Goal: Complete Application Form: Complete application form

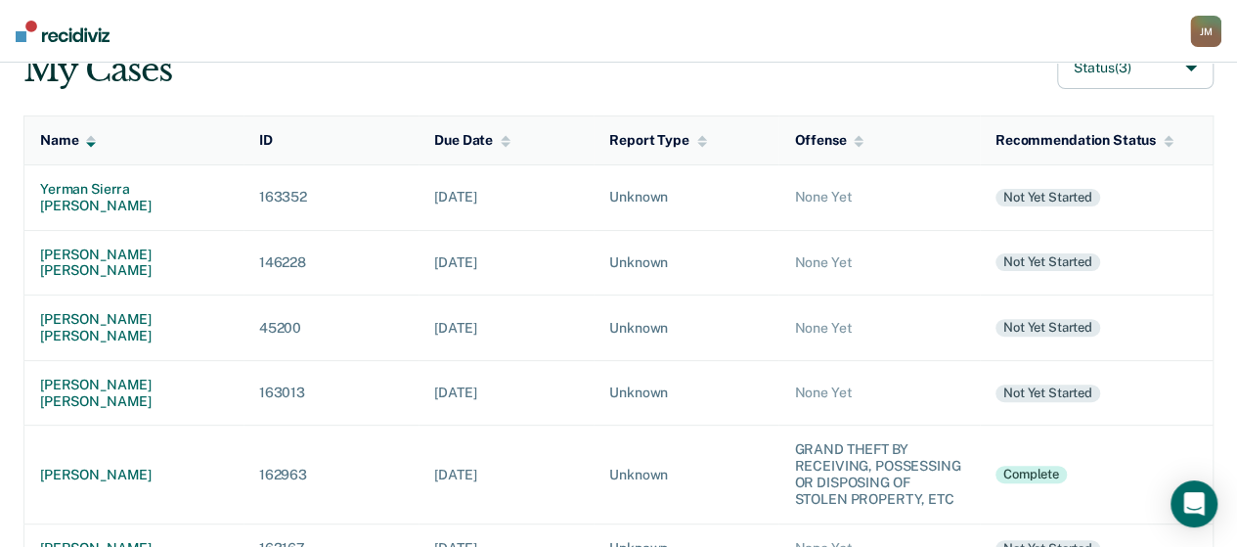
scroll to position [162, 0]
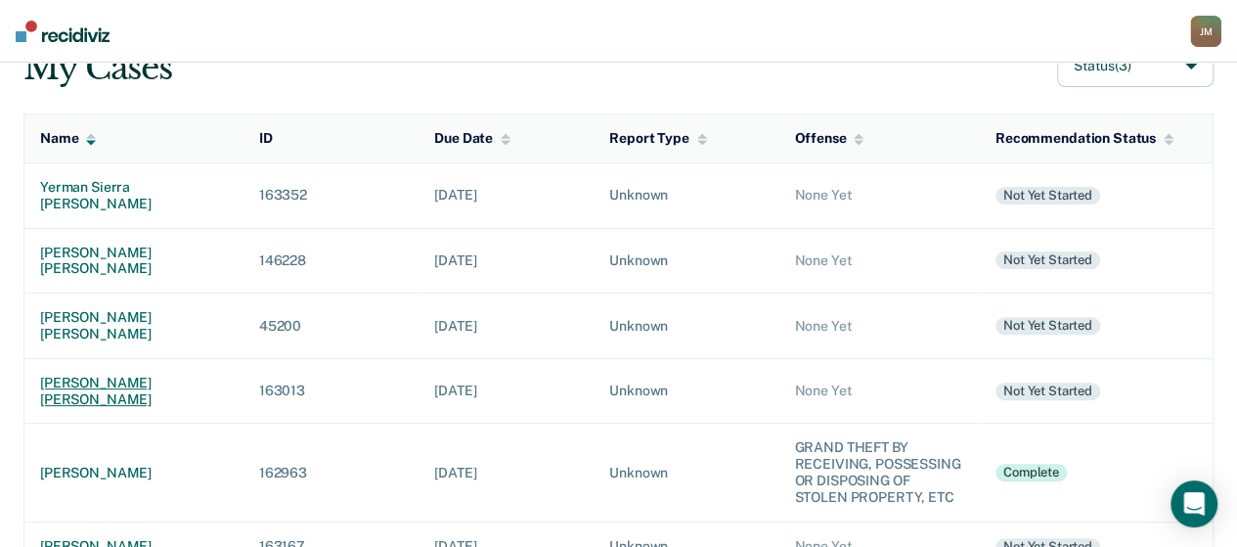
click at [149, 375] on div "[PERSON_NAME] [PERSON_NAME]" at bounding box center [134, 391] width 188 height 33
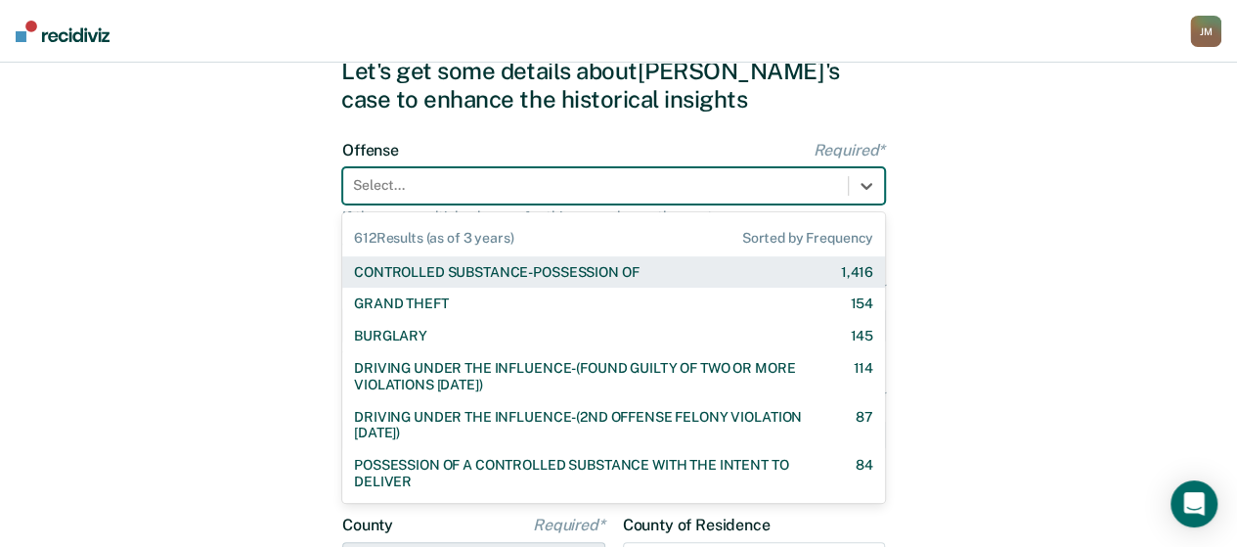
click at [552, 204] on div "612 results available. Use Up and Down to choose options, press Enter to select…" at bounding box center [613, 185] width 543 height 37
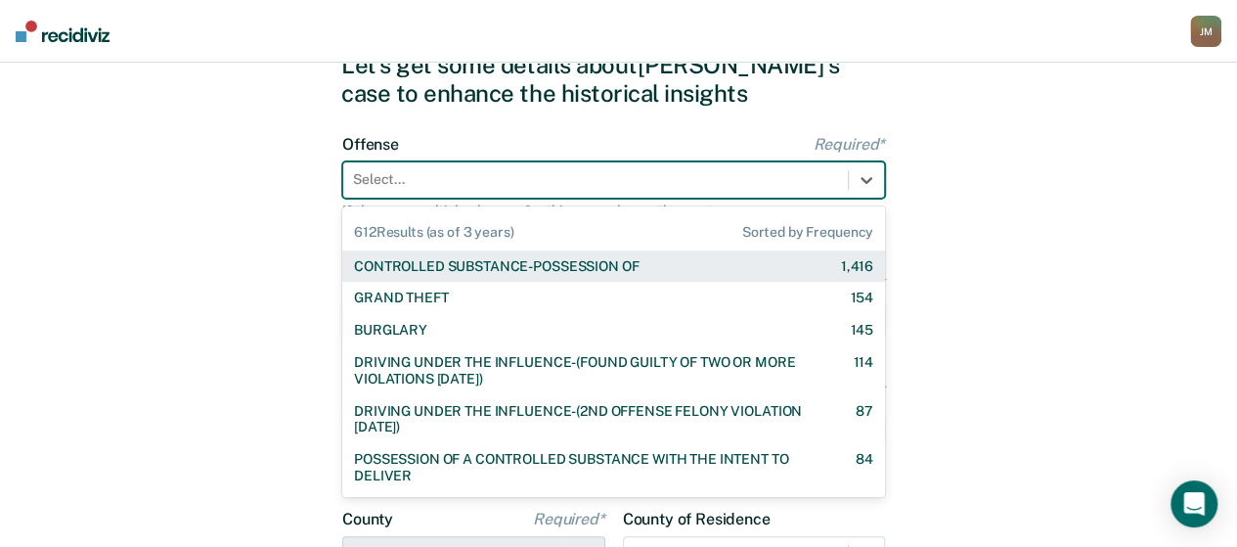
scroll to position [82, 0]
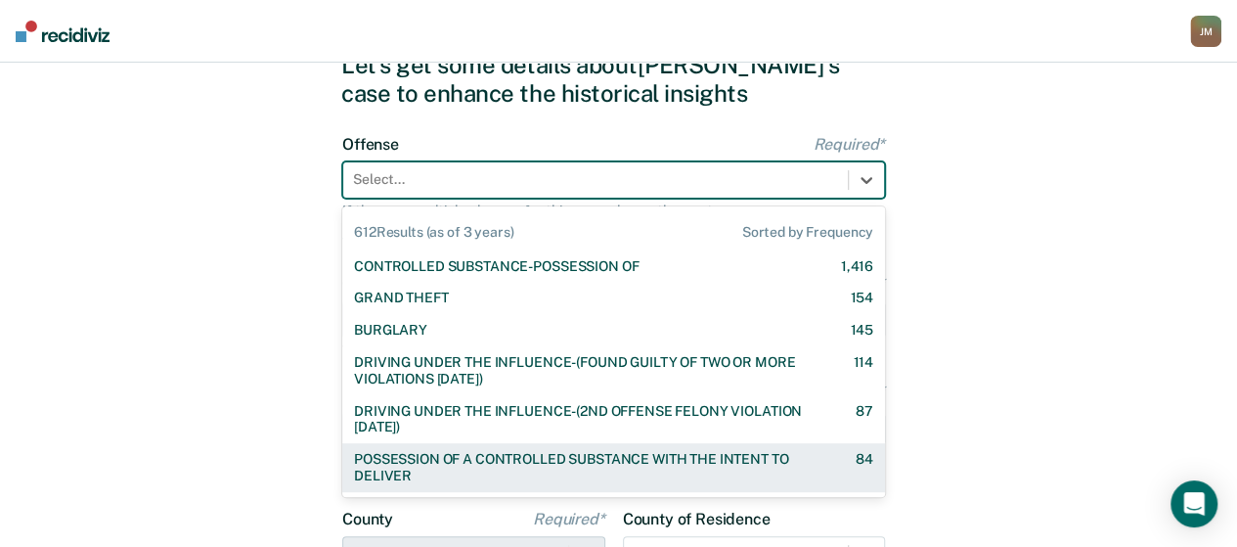
click at [707, 455] on div "POSSESSION OF A CONTROLLED SUBSTANCE WITH THE INTENT TO DELIVER" at bounding box center [588, 467] width 468 height 33
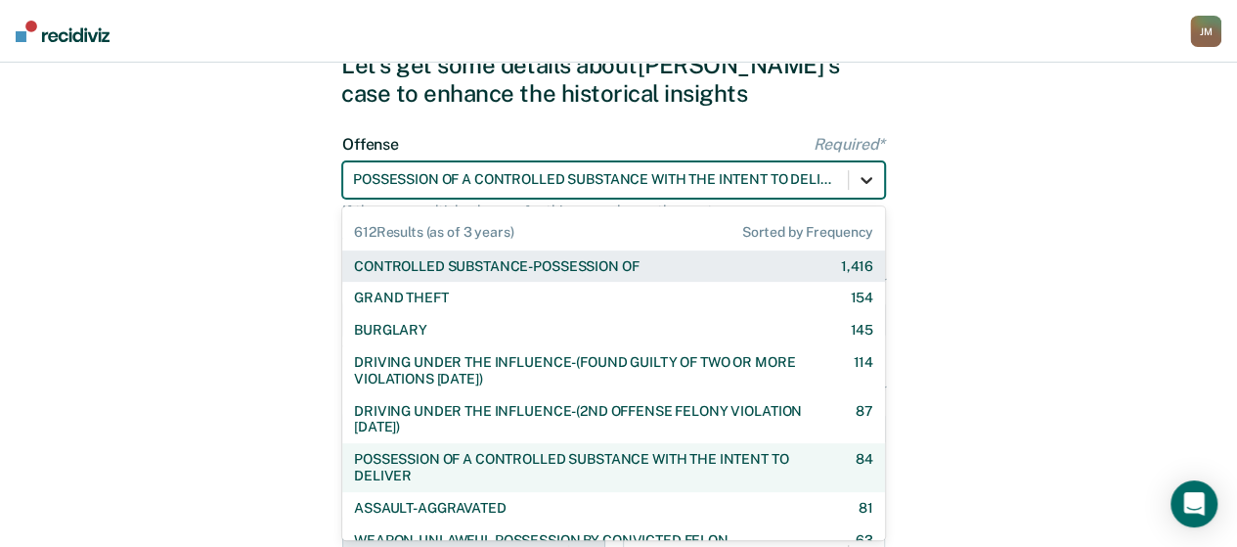
click at [873, 172] on icon at bounding box center [867, 180] width 20 height 20
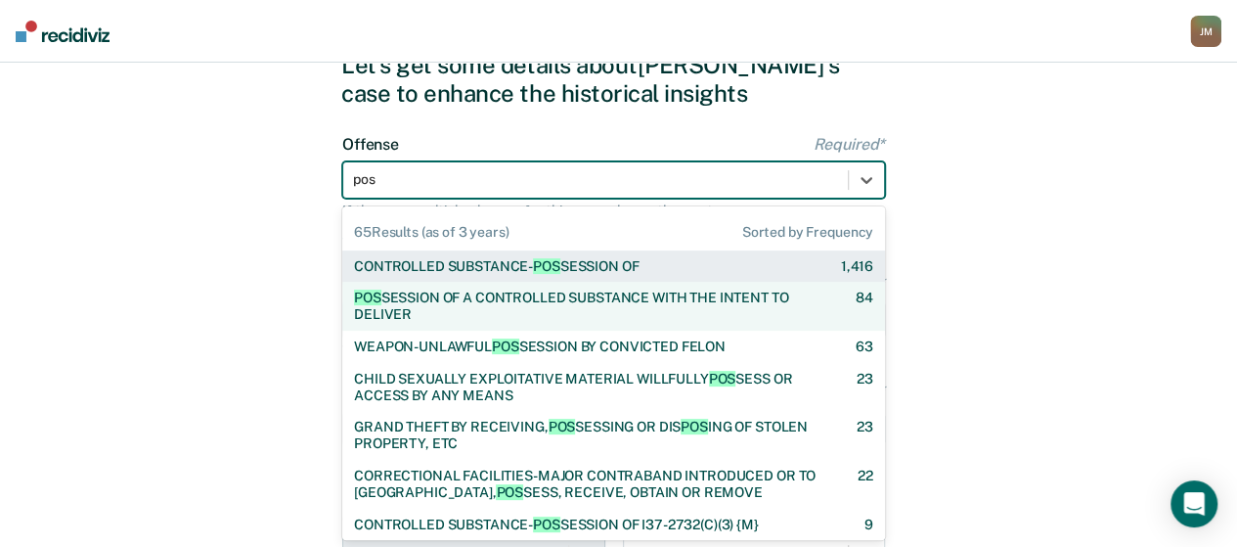
type input "poss"
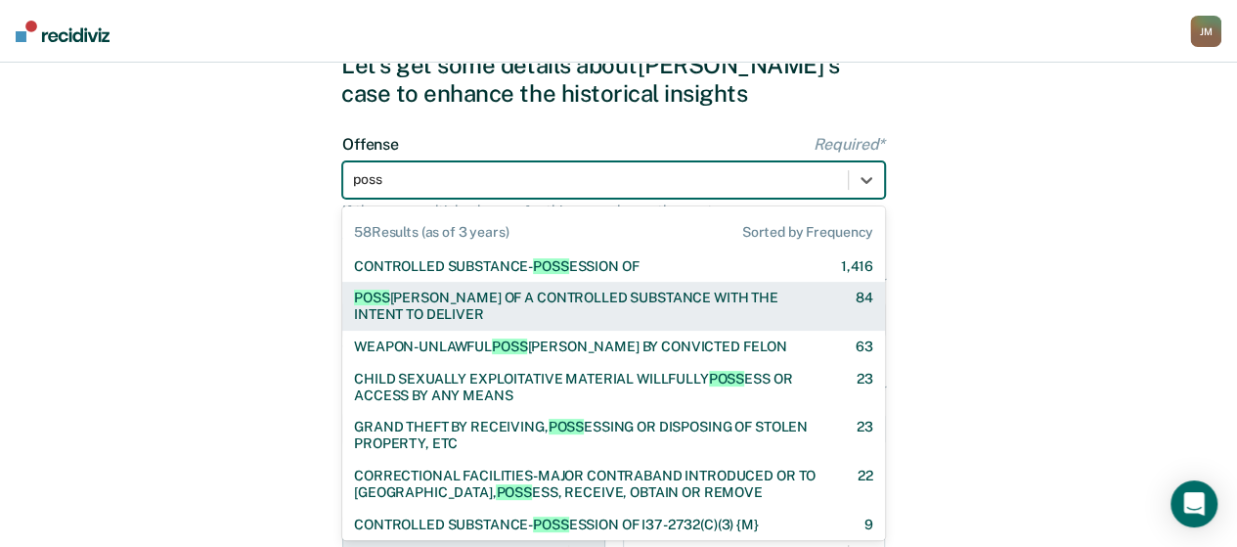
click at [608, 292] on div "POSS ESSION OF A CONTROLLED SUBSTANCE WITH THE INTENT TO DELIVER" at bounding box center [588, 306] width 468 height 33
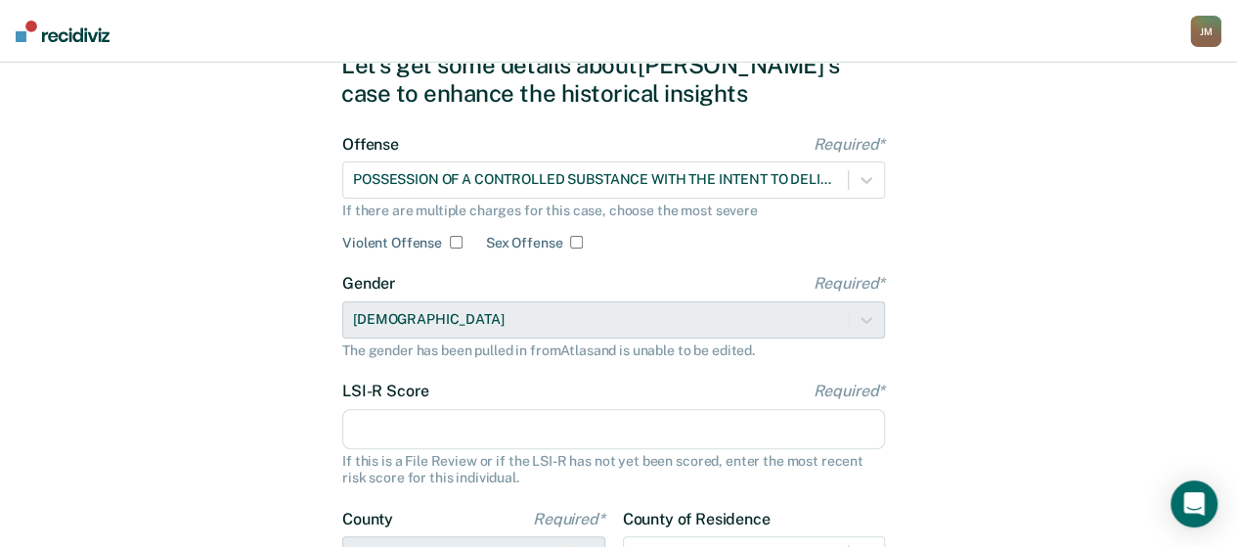
click at [467, 432] on input "LSI-R Score Required*" at bounding box center [613, 429] width 543 height 41
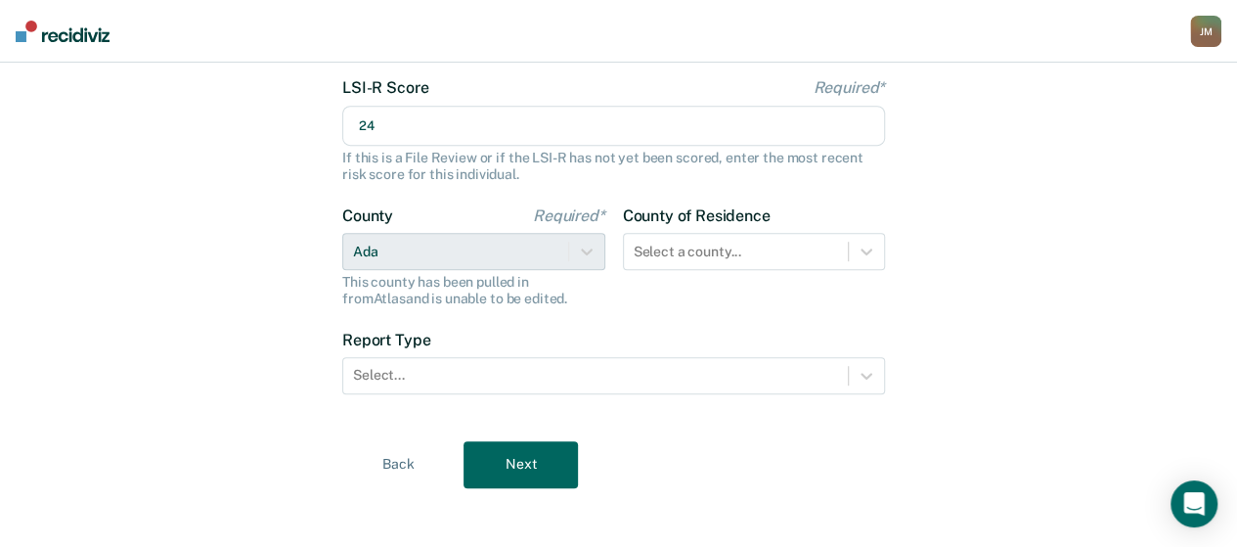
scroll to position [395, 0]
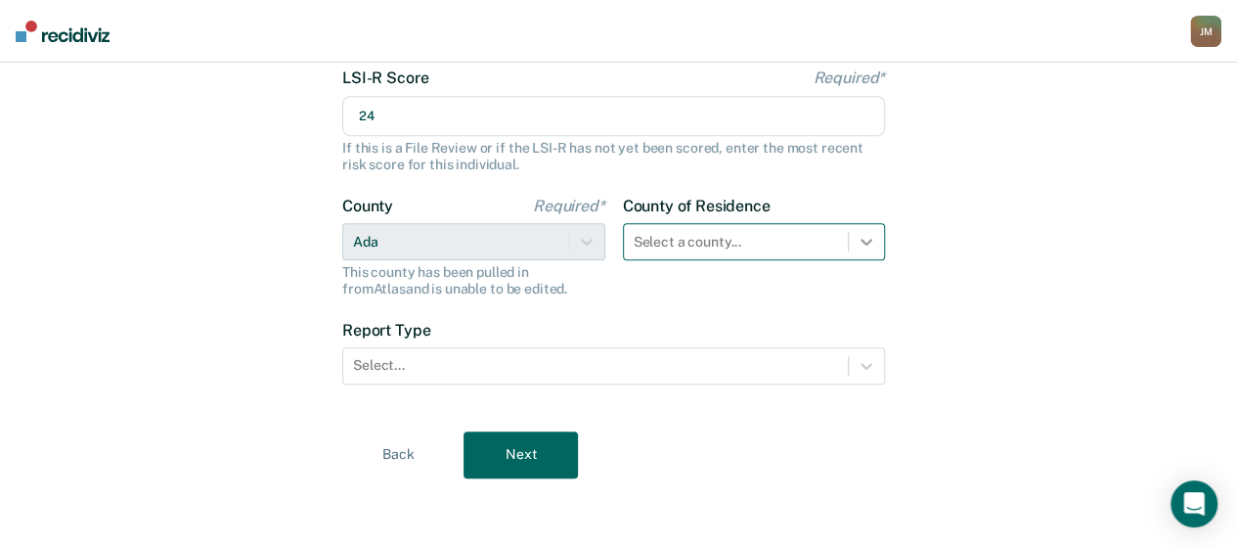
type input "24"
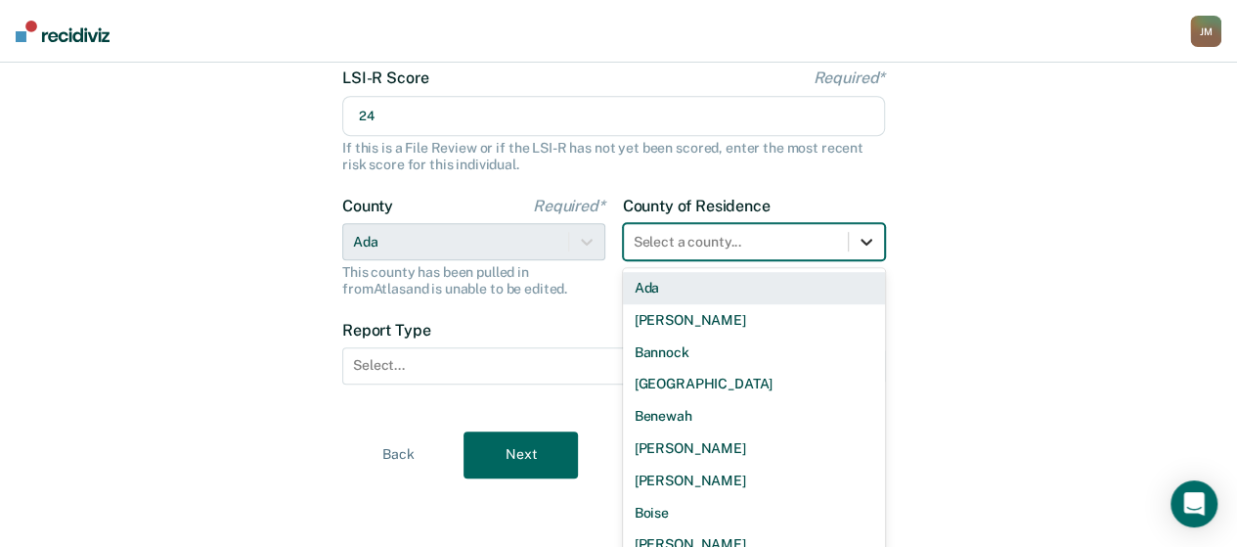
scroll to position [409, 0]
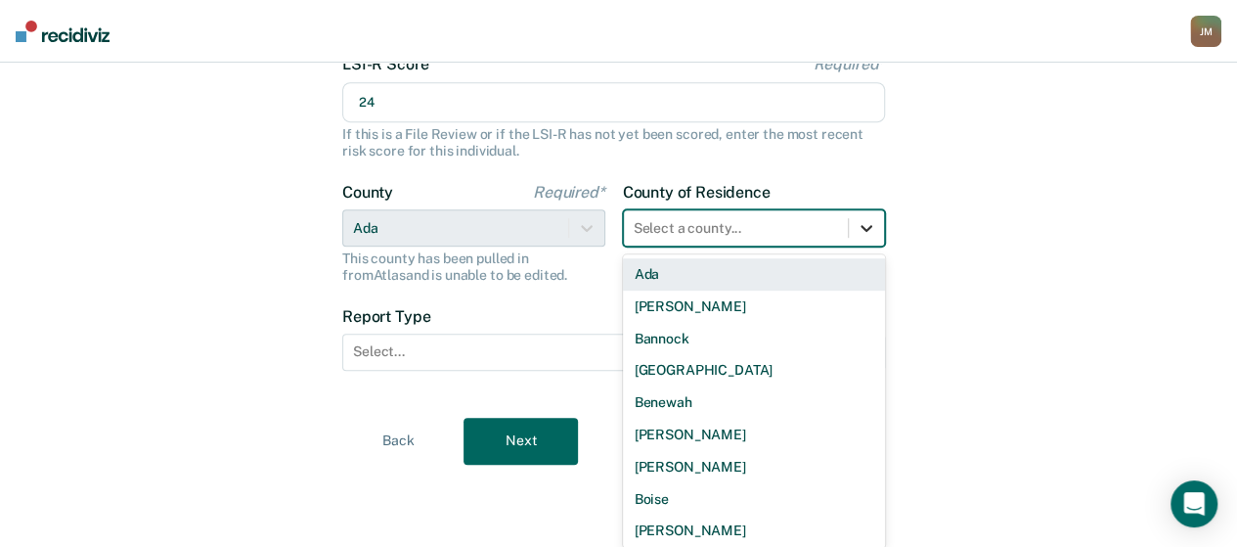
click at [865, 233] on icon at bounding box center [867, 228] width 20 height 20
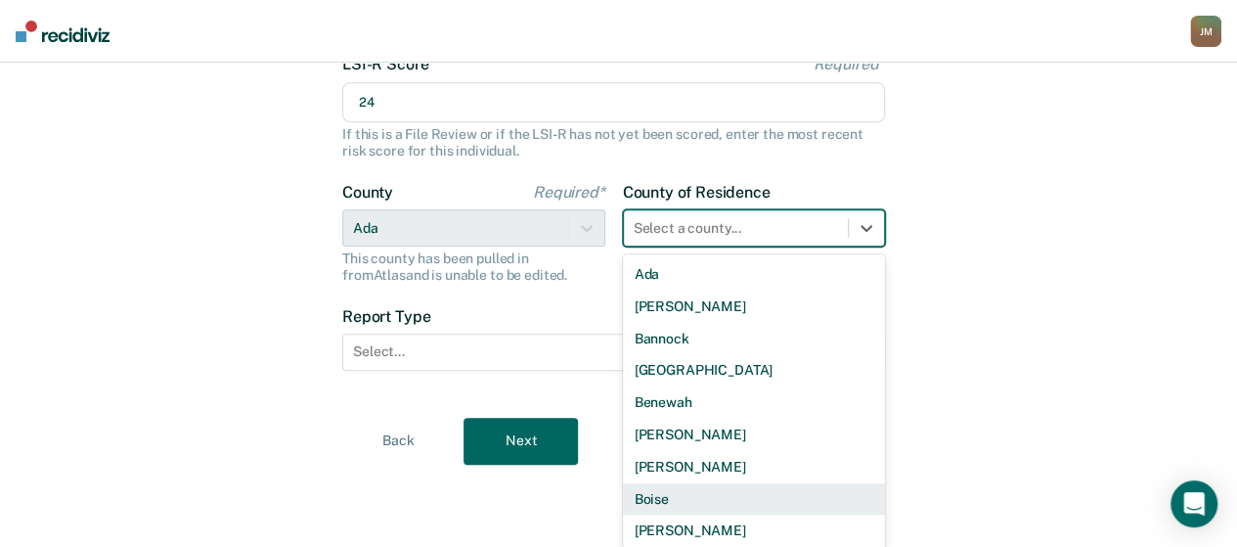
click at [644, 496] on div "Boise" at bounding box center [754, 499] width 263 height 32
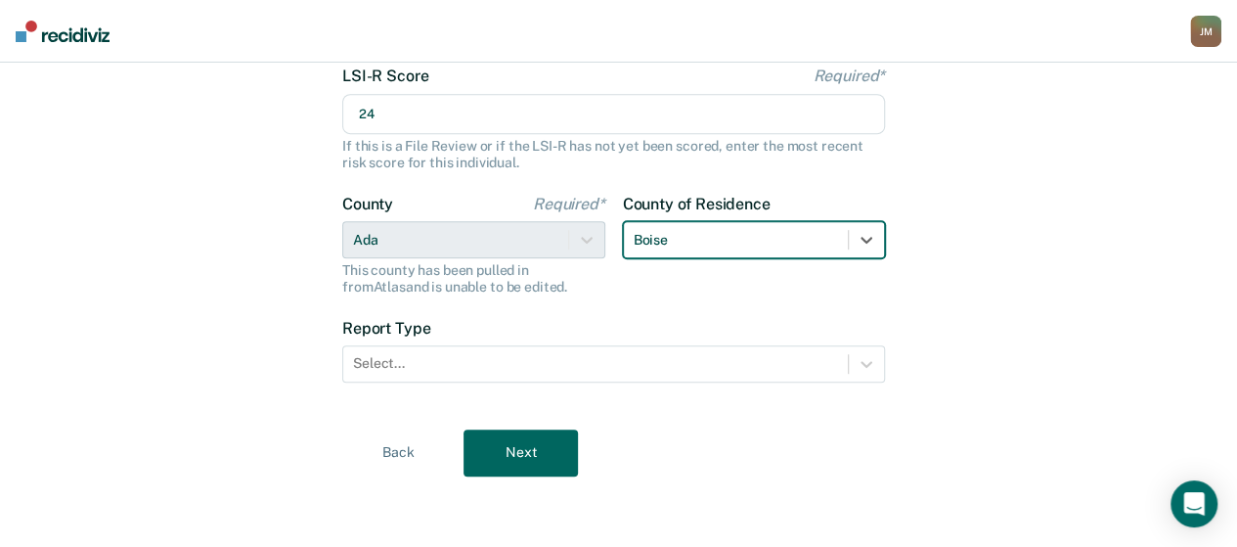
scroll to position [395, 0]
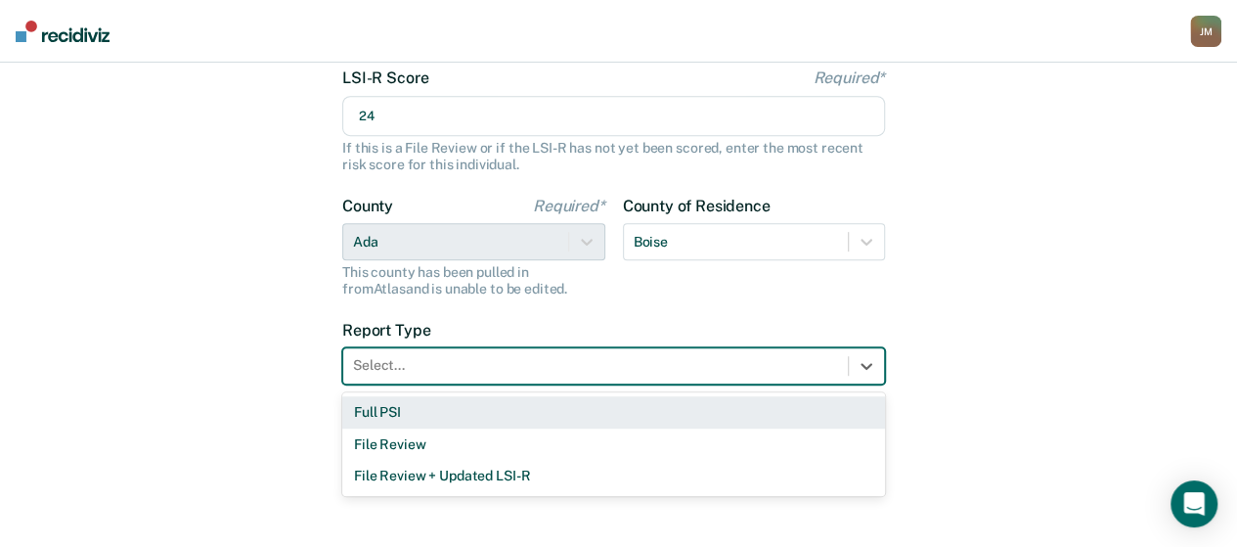
click at [517, 371] on div at bounding box center [595, 365] width 485 height 21
click at [454, 420] on div "Full PSI" at bounding box center [613, 412] width 543 height 32
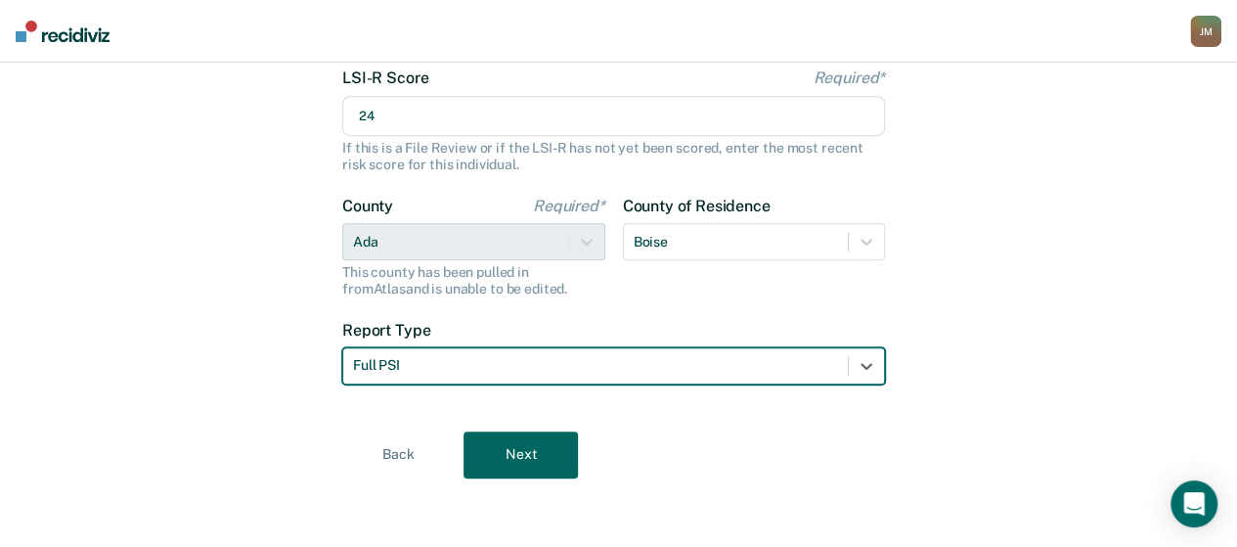
click at [544, 451] on button "Next" at bounding box center [521, 454] width 114 height 47
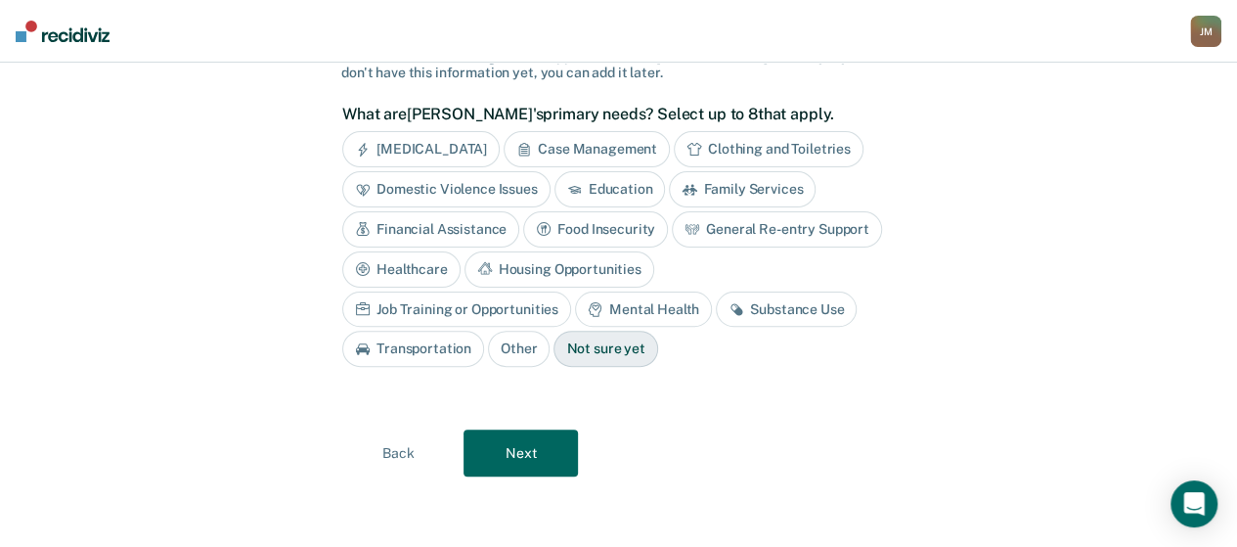
scroll to position [149, 0]
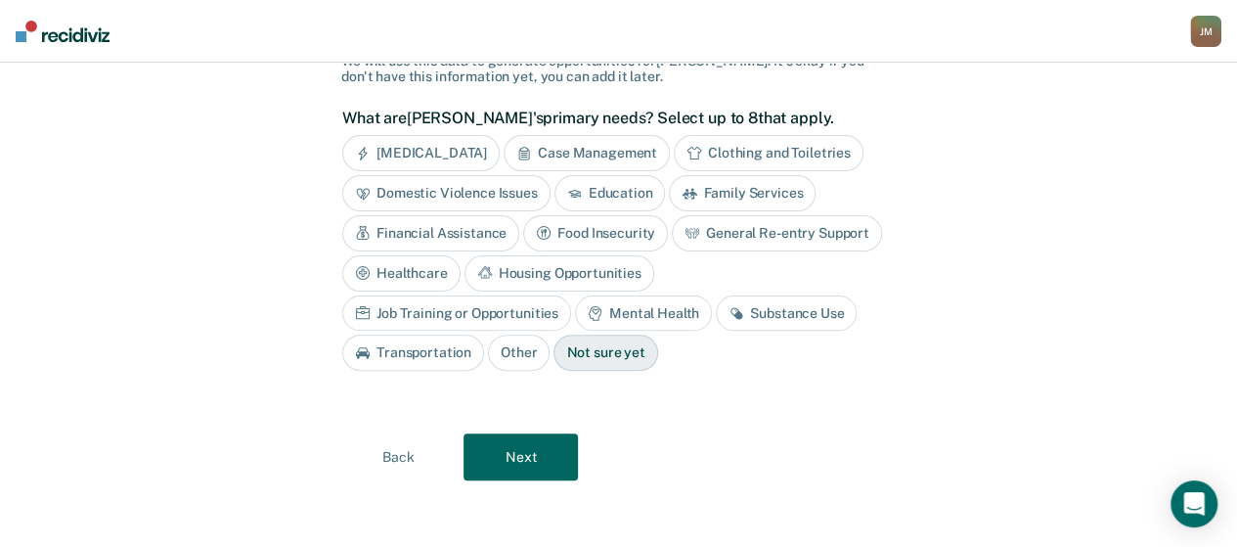
click at [592, 154] on div "Case Management" at bounding box center [587, 153] width 166 height 36
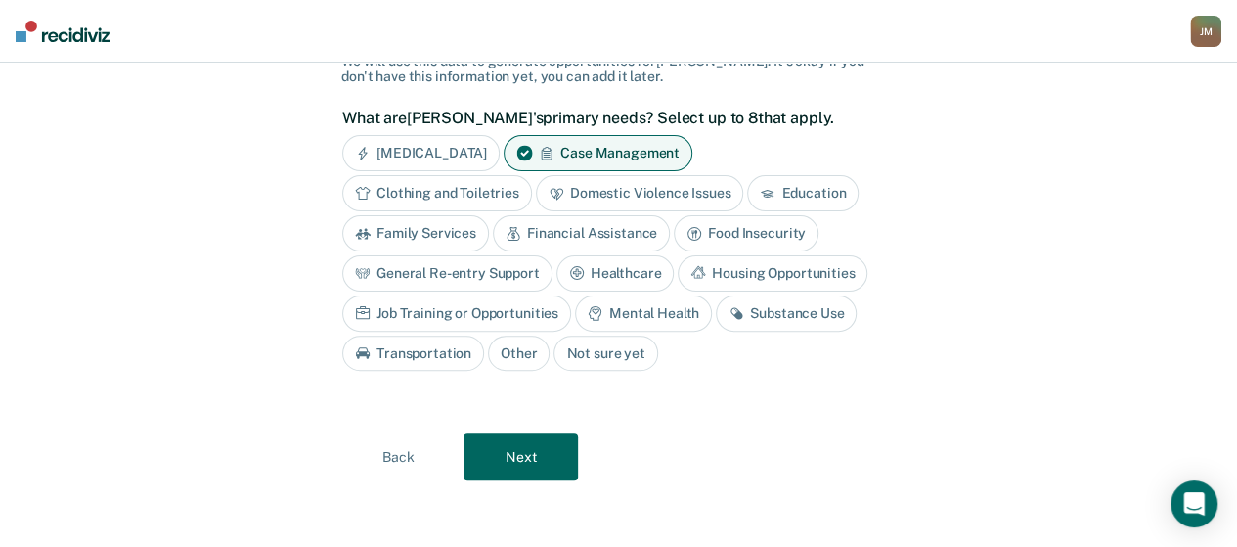
click at [687, 305] on div "Mental Health" at bounding box center [643, 313] width 137 height 36
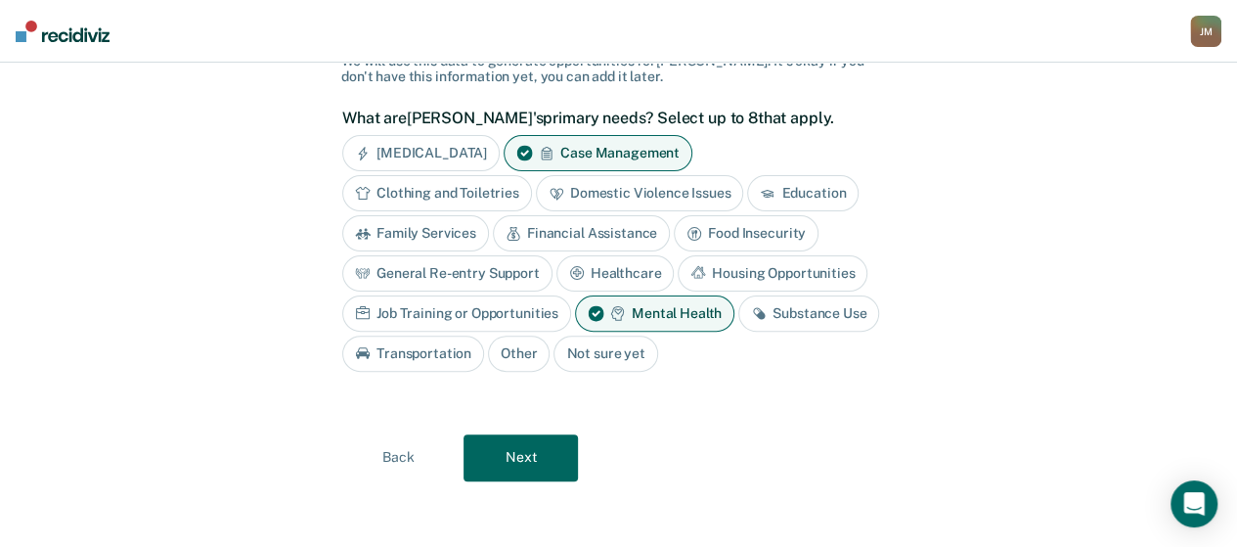
click at [783, 326] on div "Substance Use" at bounding box center [808, 313] width 141 height 36
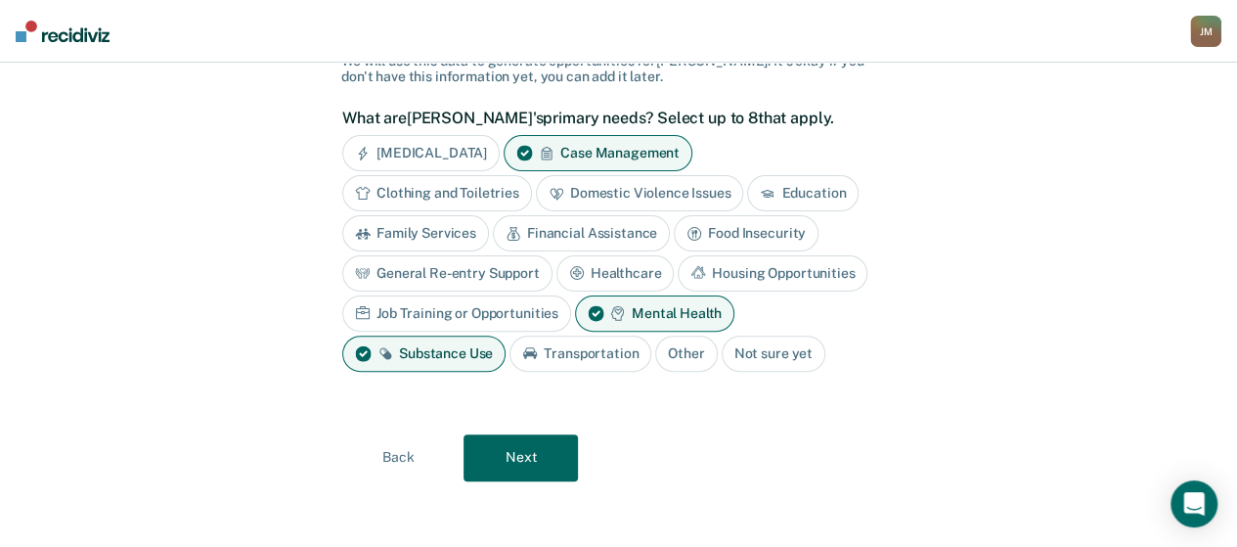
click at [505, 463] on button "Next" at bounding box center [521, 457] width 114 height 47
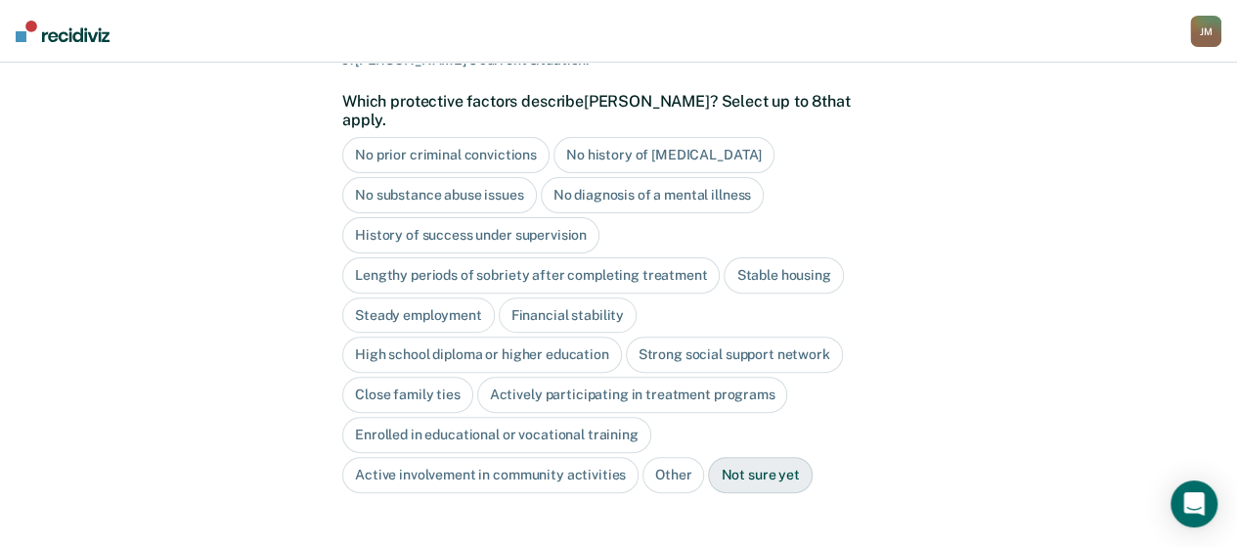
scroll to position [184, 0]
click at [710, 135] on div "No history of violent behavior" at bounding box center [664, 153] width 221 height 36
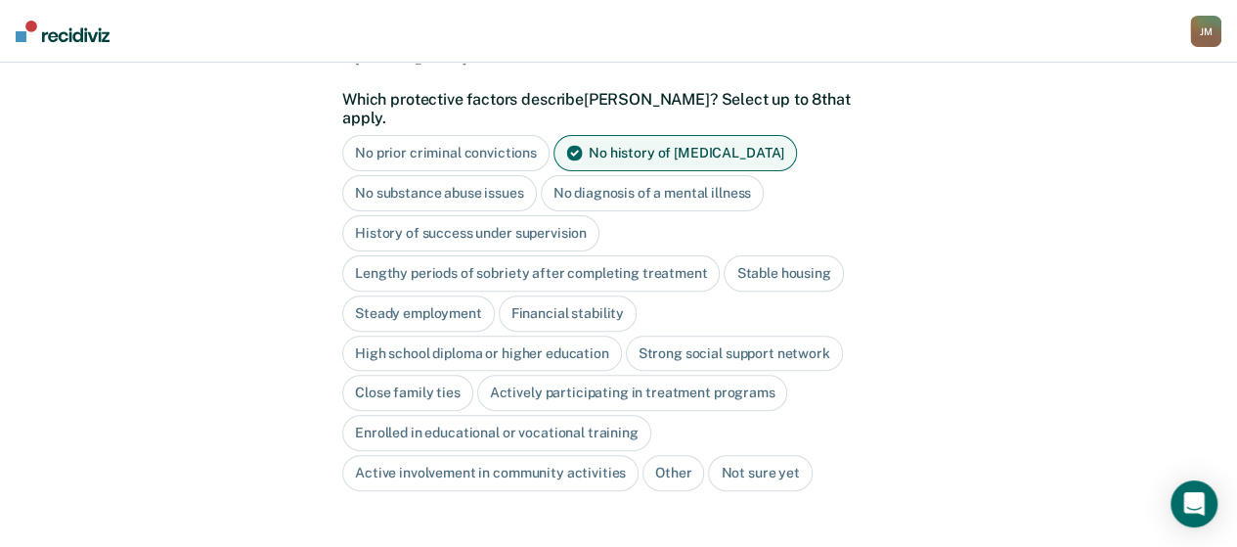
click at [571, 336] on div "High school diploma or higher education" at bounding box center [482, 354] width 280 height 36
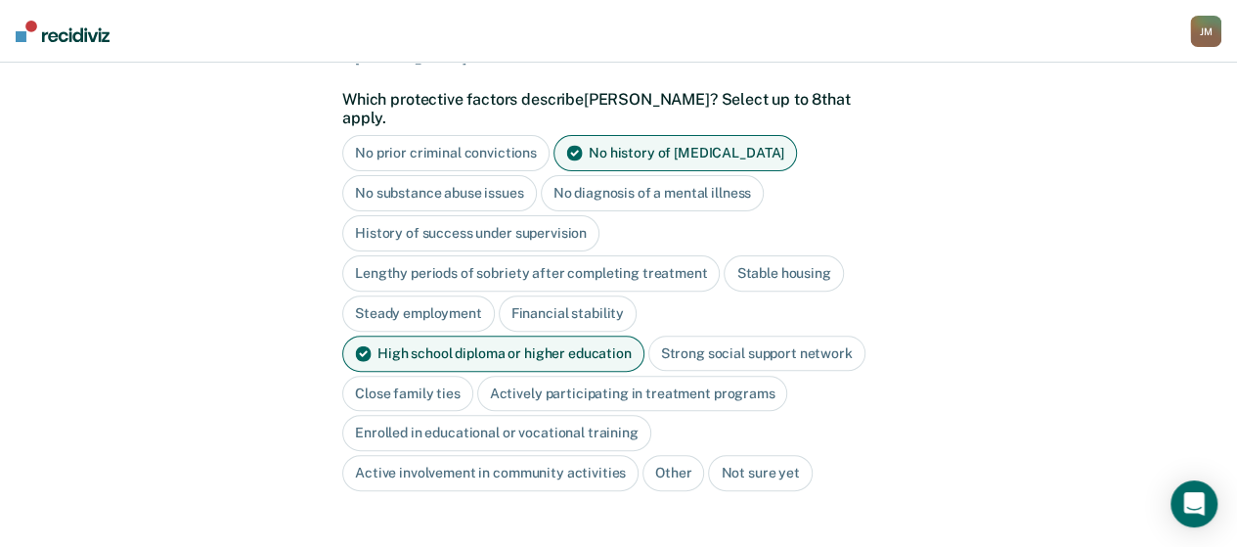
click at [702, 336] on div "Strong social support network" at bounding box center [757, 354] width 217 height 36
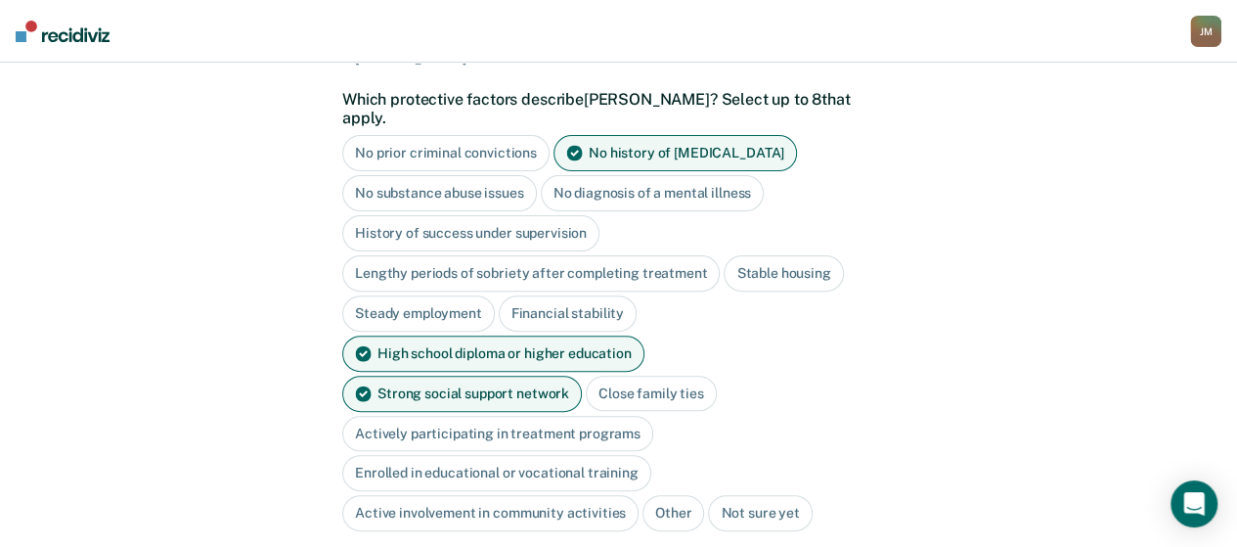
click at [653, 416] on div "Actively participating in treatment programs" at bounding box center [497, 434] width 311 height 36
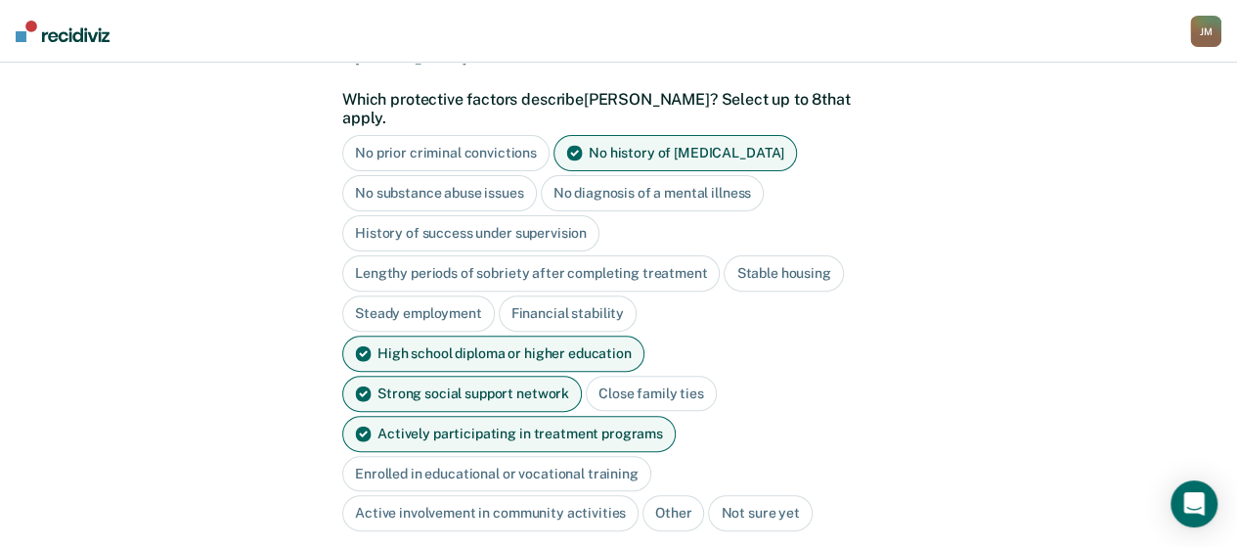
click at [620, 416] on div "Actively participating in treatment programs" at bounding box center [509, 434] width 334 height 36
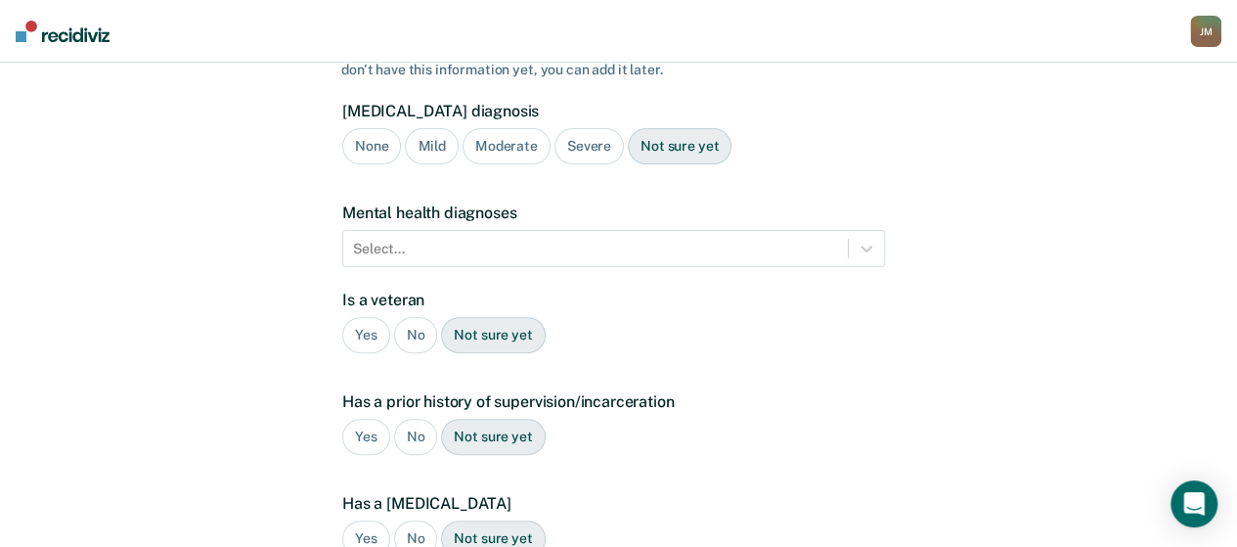
scroll to position [446, 0]
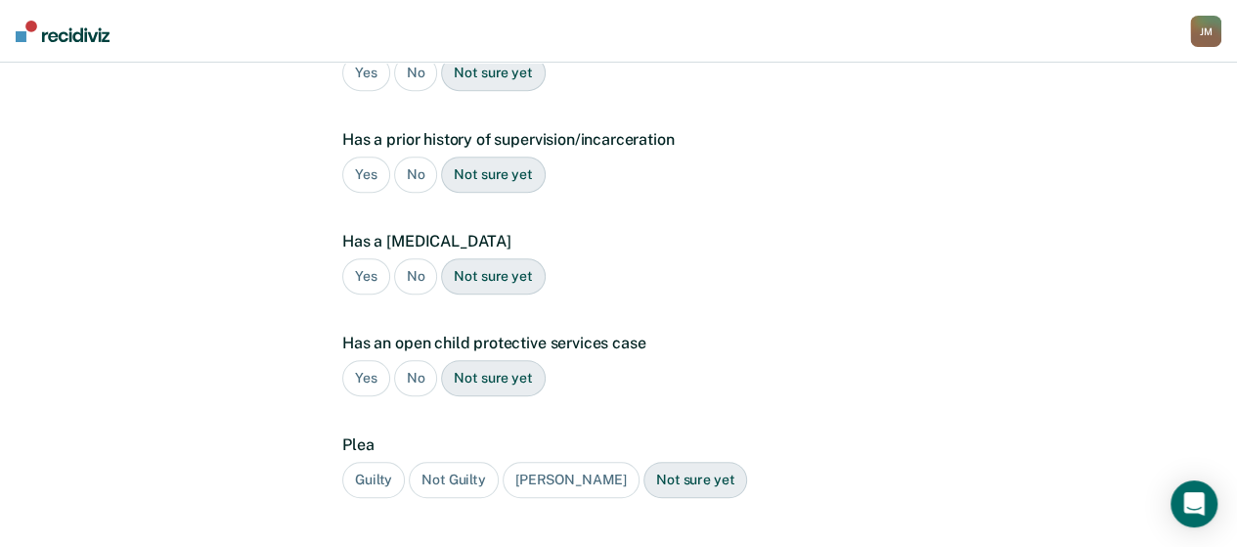
click at [376, 157] on div "Yes" at bounding box center [366, 175] width 48 height 36
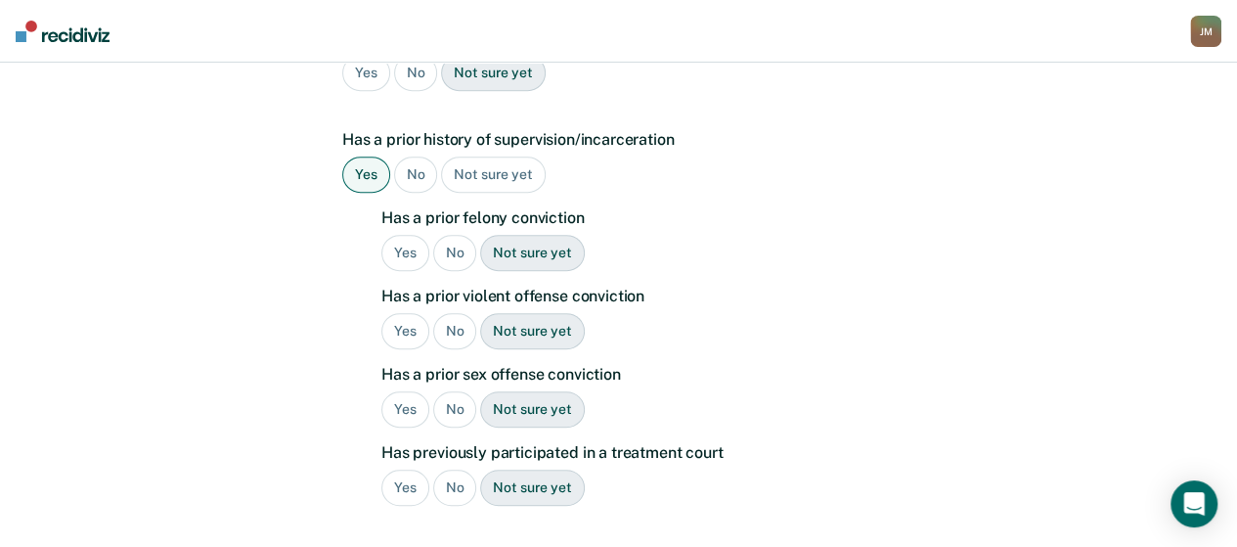
click at [448, 235] on div "No" at bounding box center [455, 253] width 44 height 36
click at [458, 313] on div "No" at bounding box center [455, 331] width 44 height 36
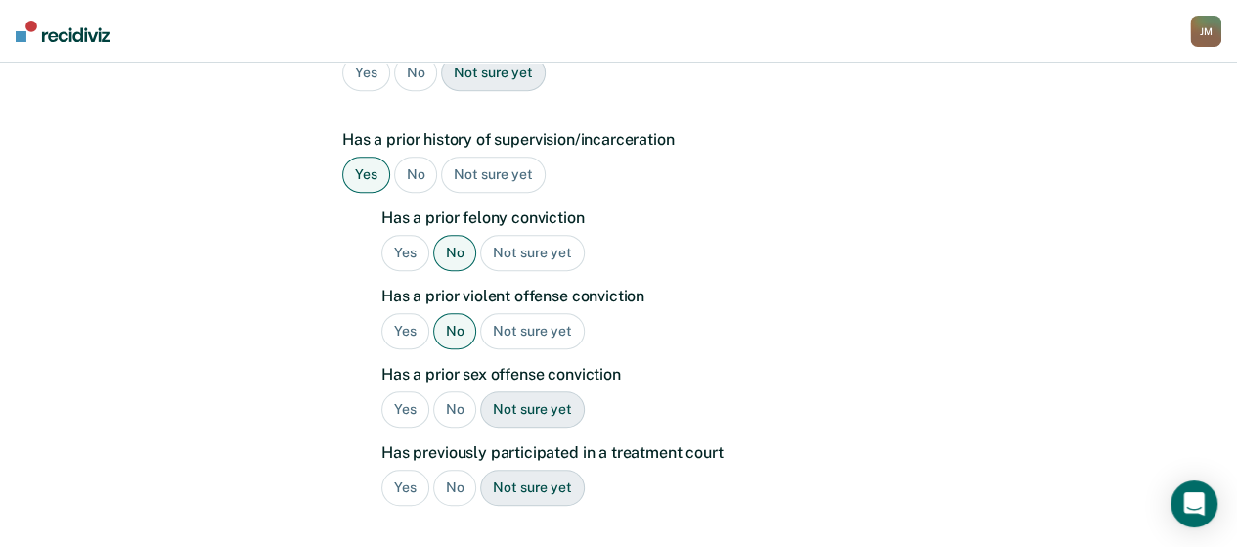
click at [456, 391] on div "No" at bounding box center [455, 409] width 44 height 36
click at [410, 470] on div "Yes" at bounding box center [405, 488] width 48 height 36
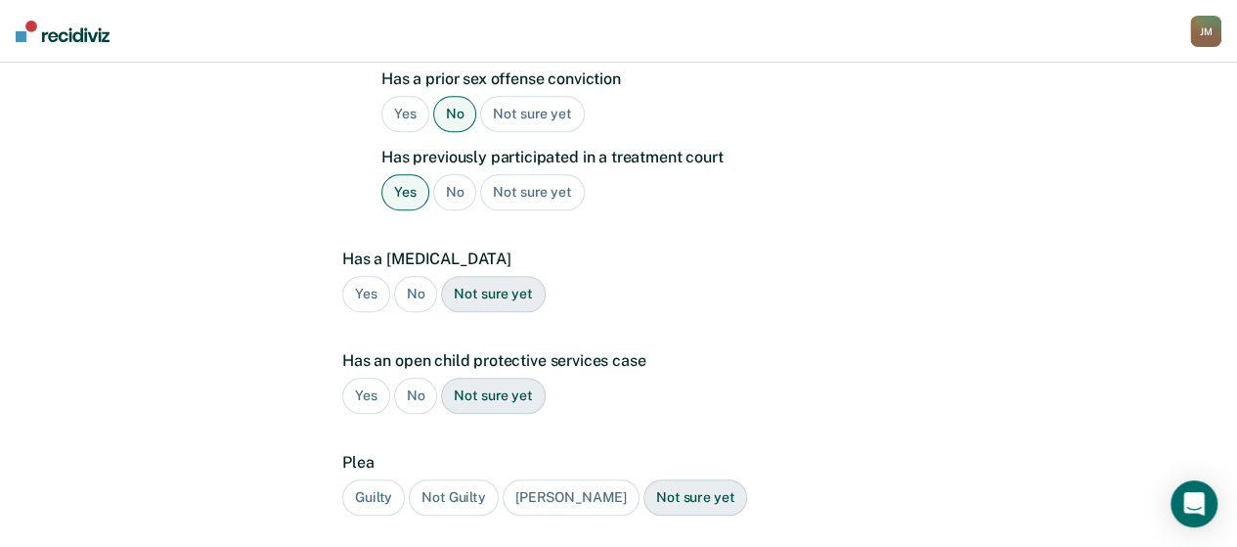
scroll to position [765, 0]
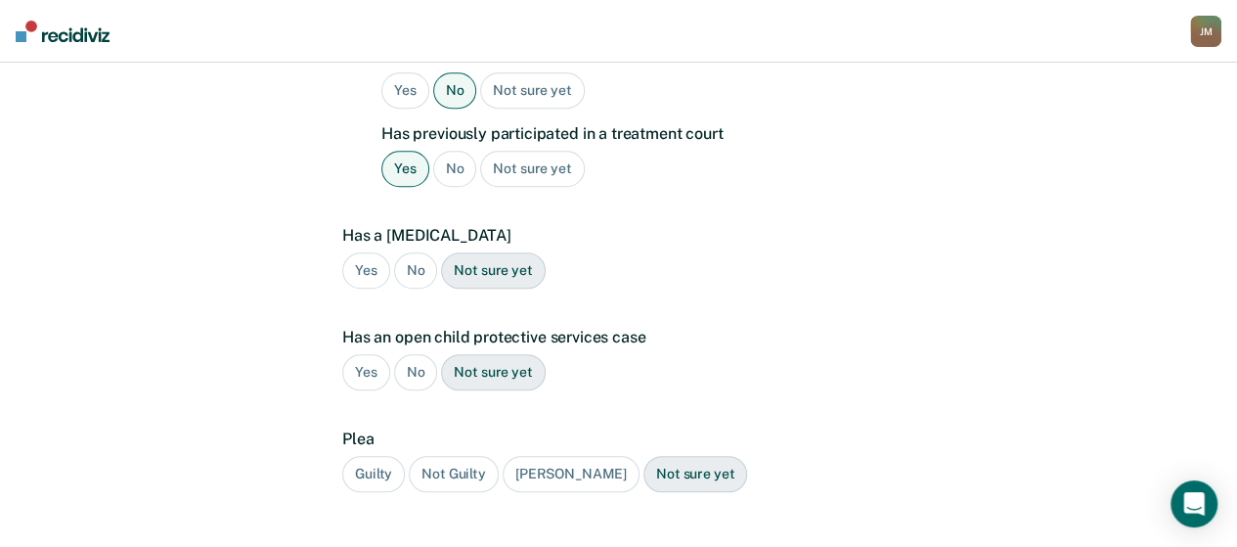
click at [418, 252] on div "No" at bounding box center [416, 270] width 44 height 36
click at [416, 354] on div "No" at bounding box center [416, 372] width 44 height 36
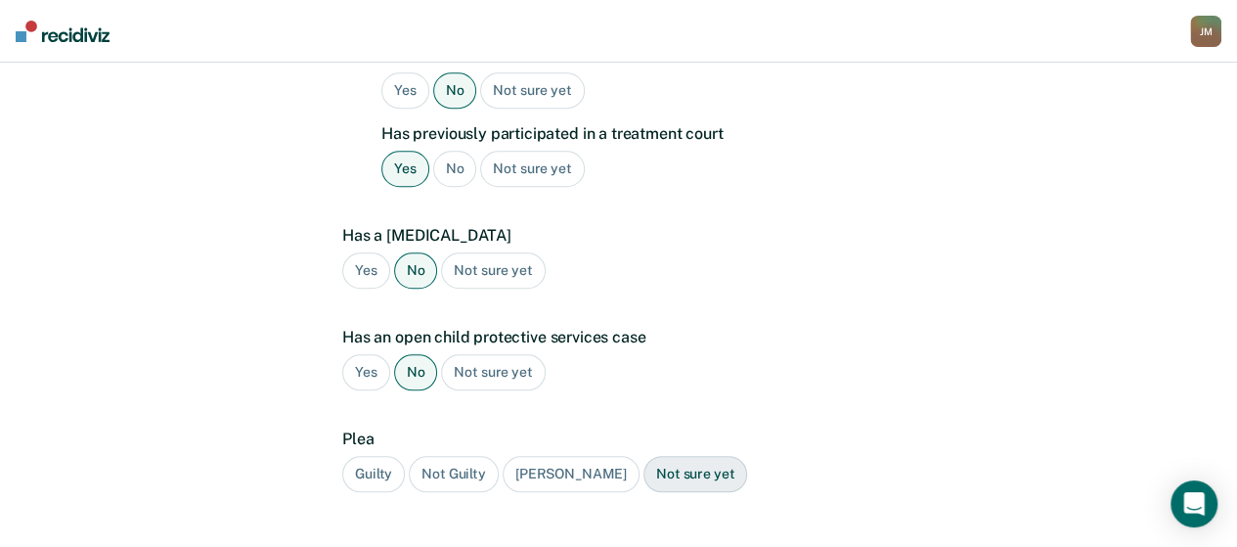
click at [382, 456] on div "Guilty" at bounding box center [373, 474] width 63 height 36
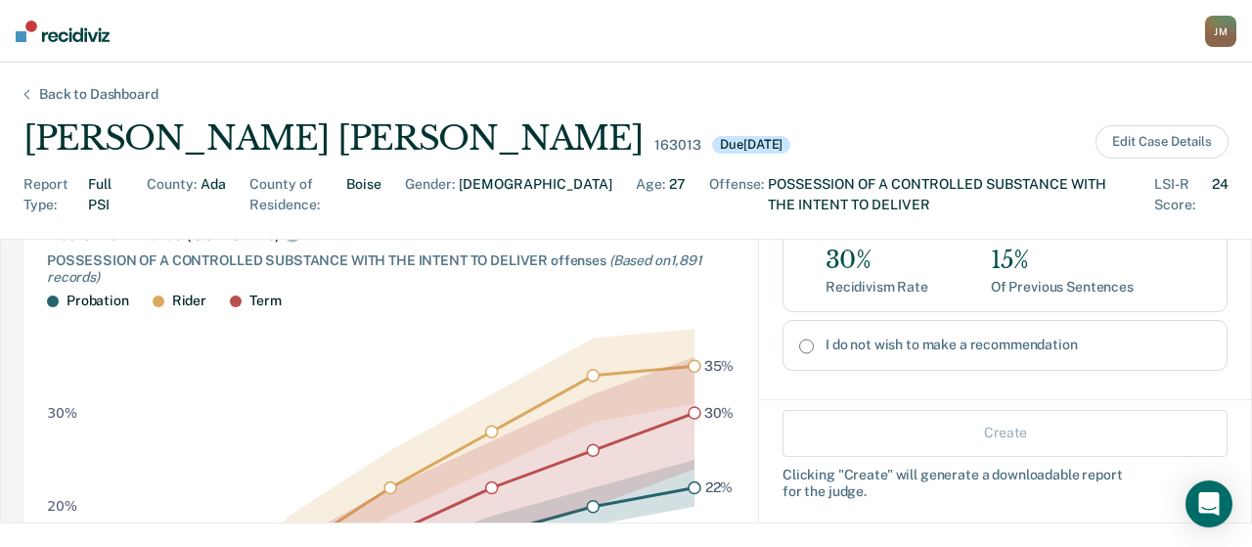
scroll to position [0, 0]
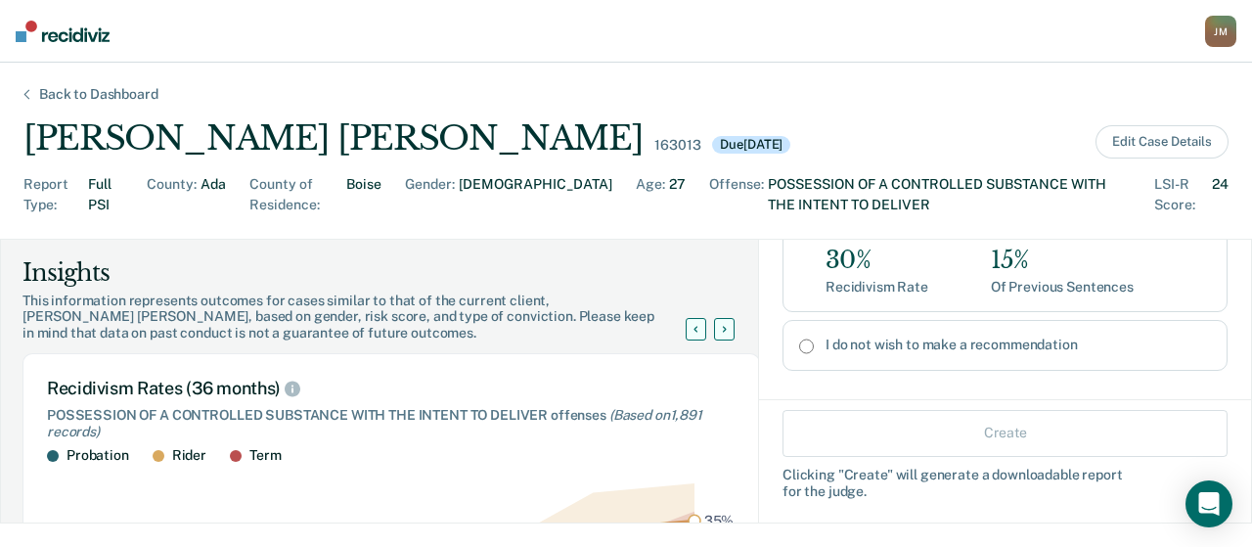
click at [541, 395] on div "Recidivism Rates (36 months)" at bounding box center [391, 389] width 689 height 22
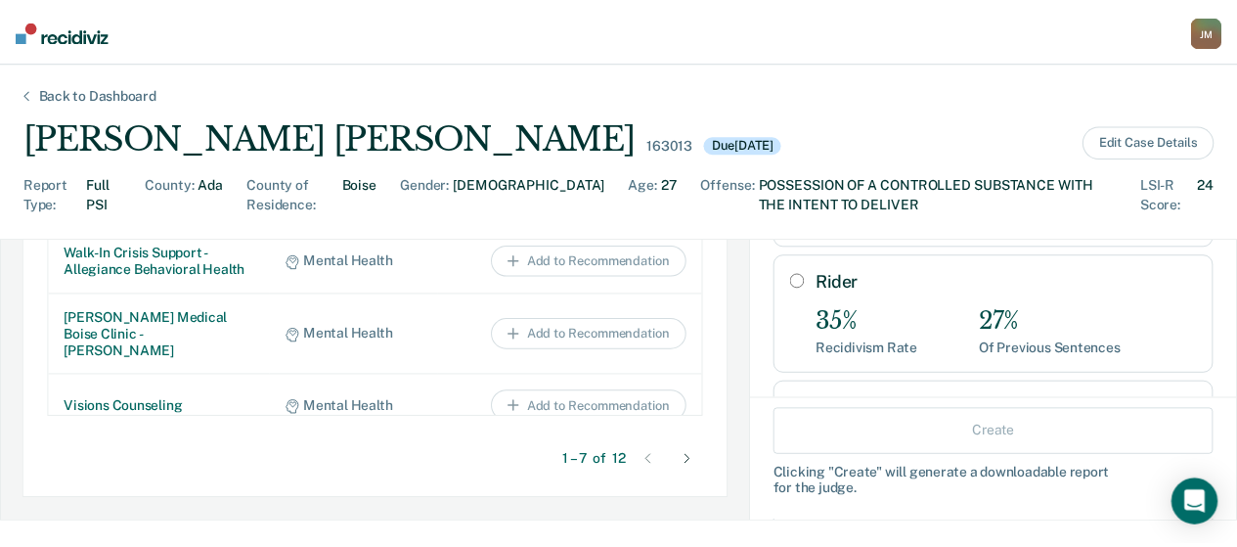
scroll to position [225, 0]
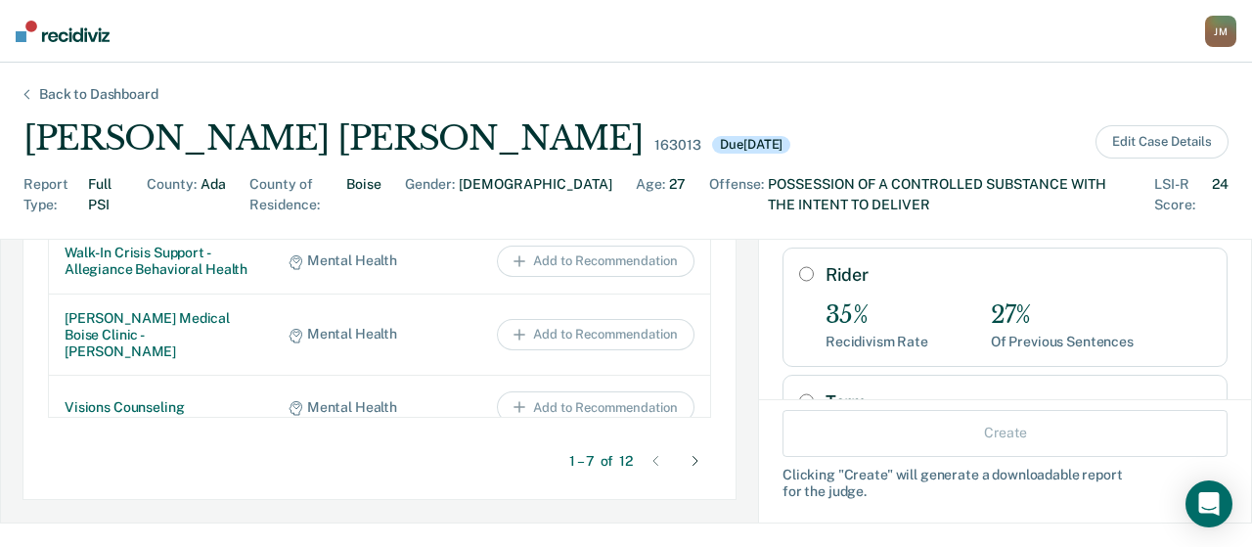
click at [783, 253] on div "Rider 35% Recidivism Rate 27% Of Previous Sentences" at bounding box center [1005, 306] width 445 height 118
radio input "true"
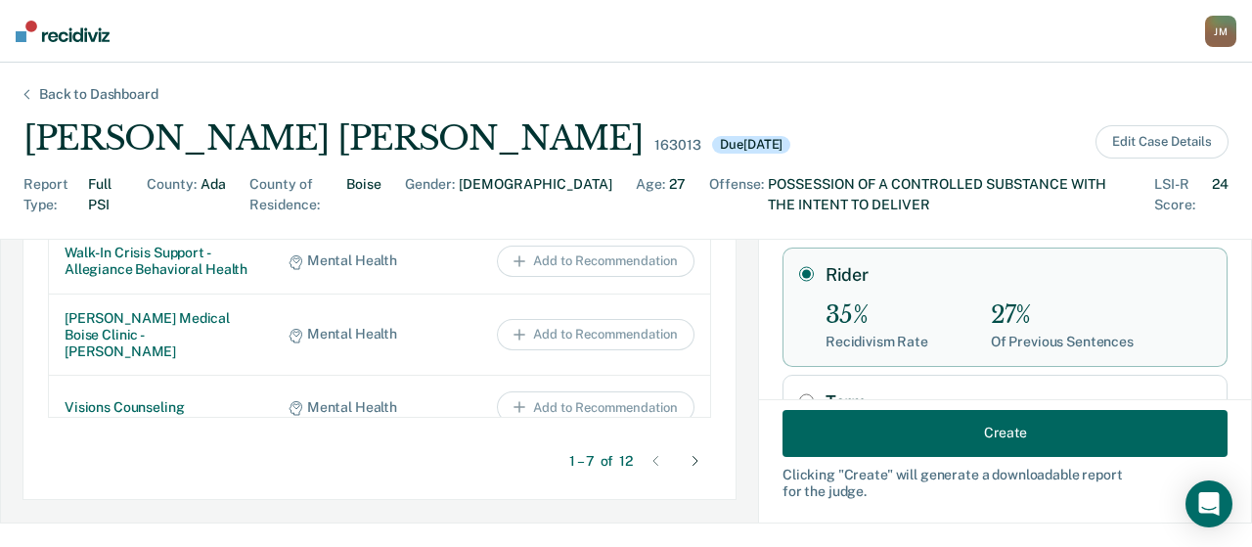
click at [1051, 437] on button "Create" at bounding box center [1005, 432] width 445 height 47
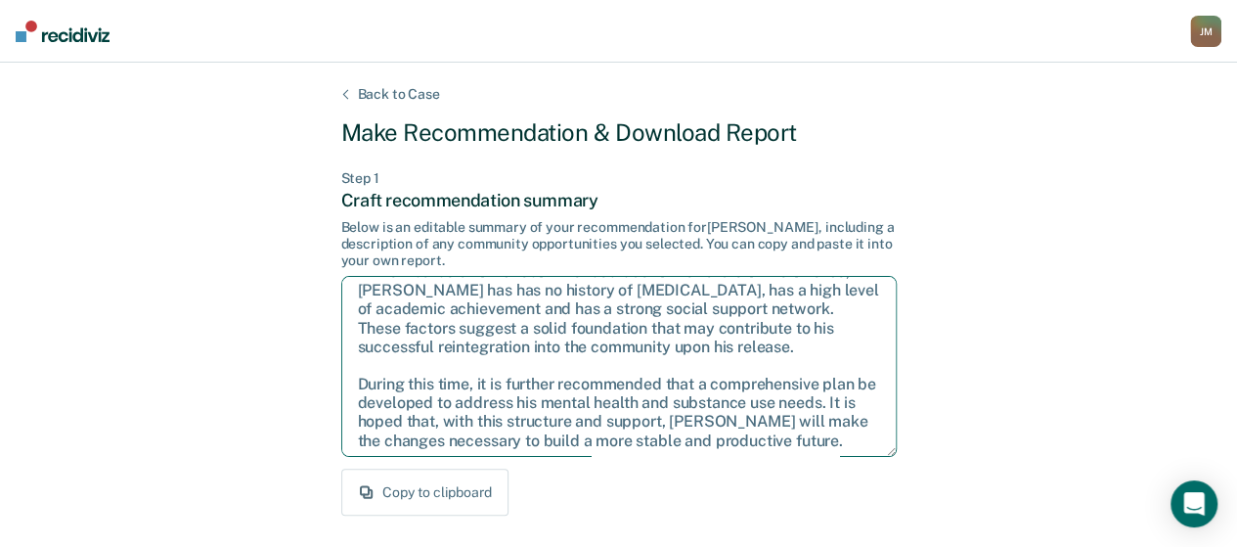
scroll to position [87, 0]
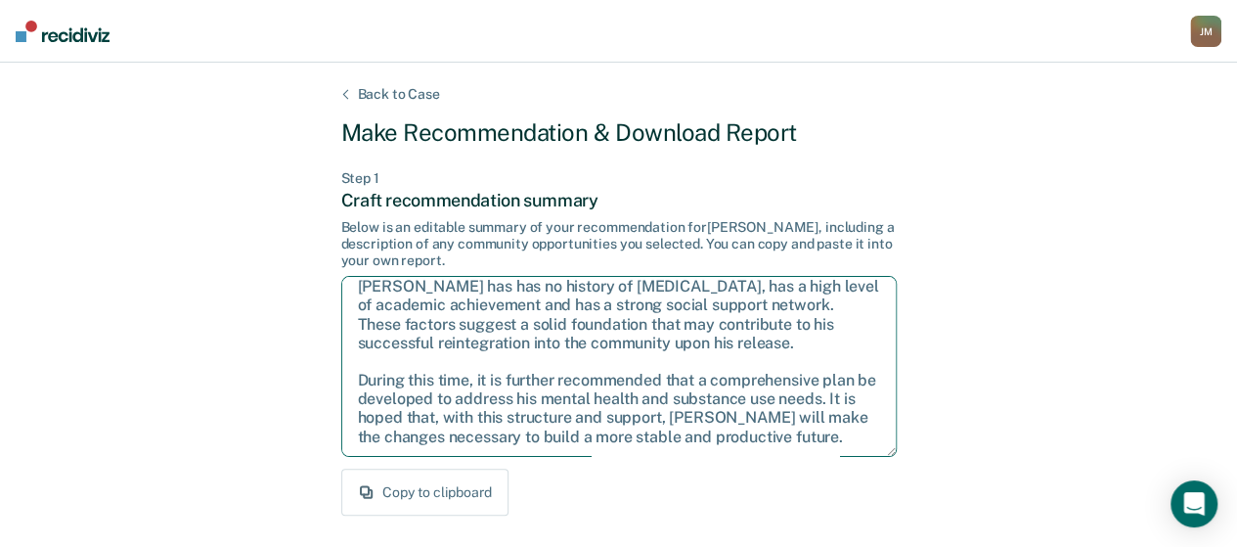
click at [829, 440] on textarea "Given the circumstances of this case, it is recommended that Mr. Jones be sente…" at bounding box center [619, 366] width 556 height 181
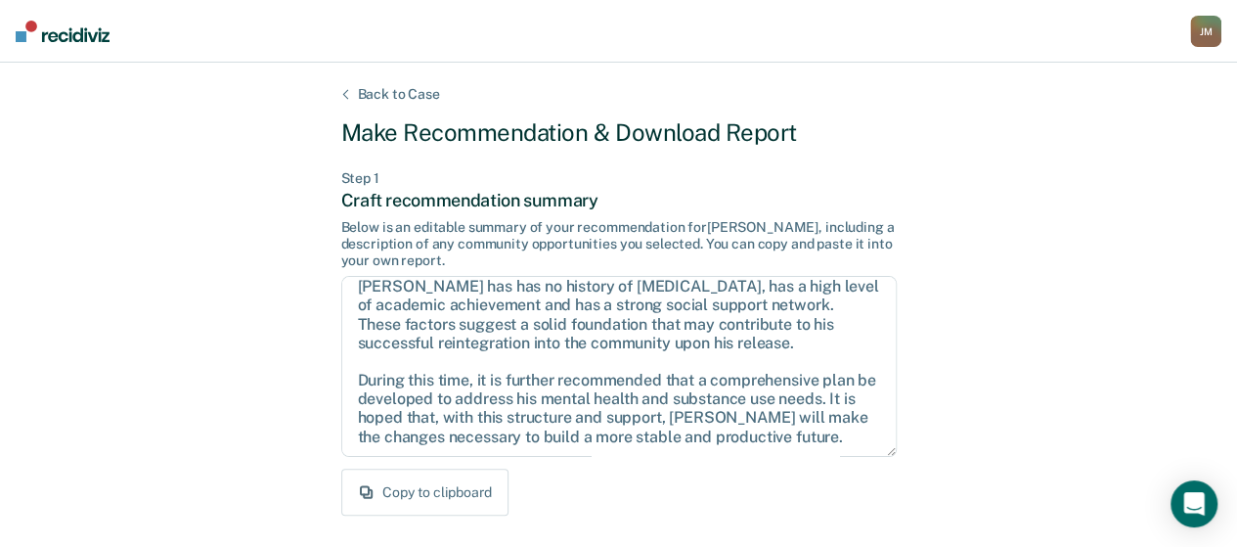
click at [450, 482] on button "Copy to clipboard" at bounding box center [424, 492] width 167 height 47
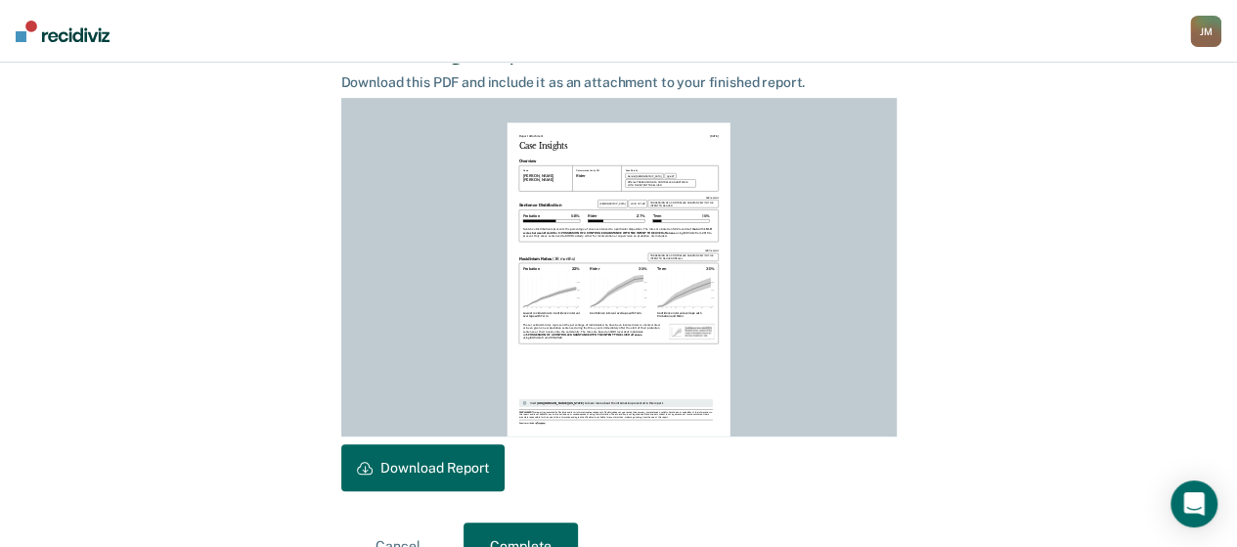
scroll to position [567, 0]
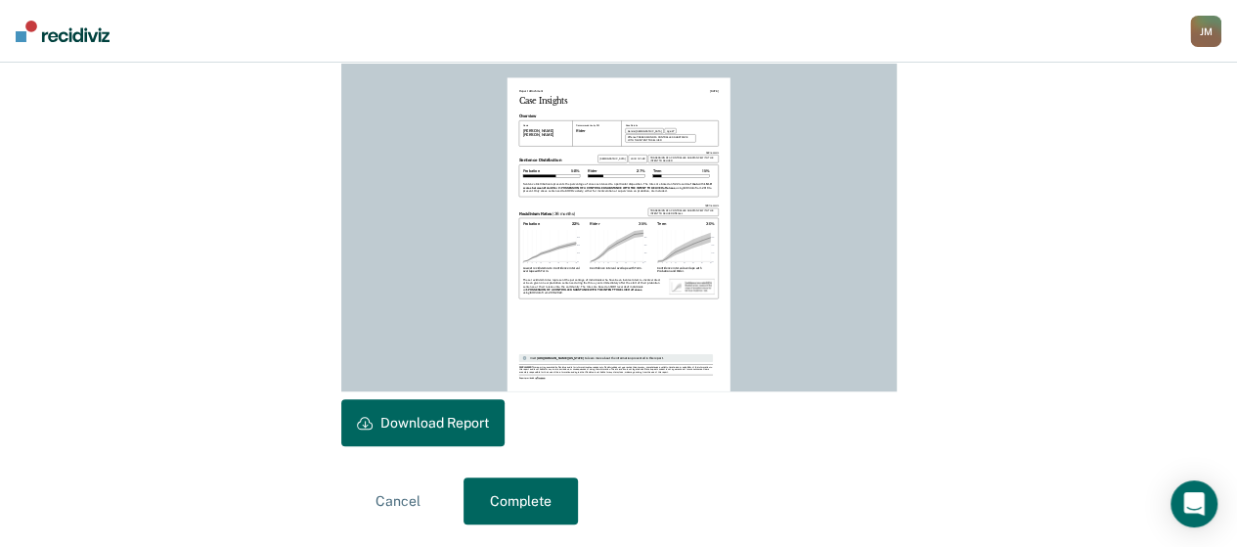
click at [450, 414] on button "Download Report" at bounding box center [422, 422] width 163 height 47
click at [538, 493] on button "Complete" at bounding box center [521, 500] width 114 height 47
